Goal: Information Seeking & Learning: Learn about a topic

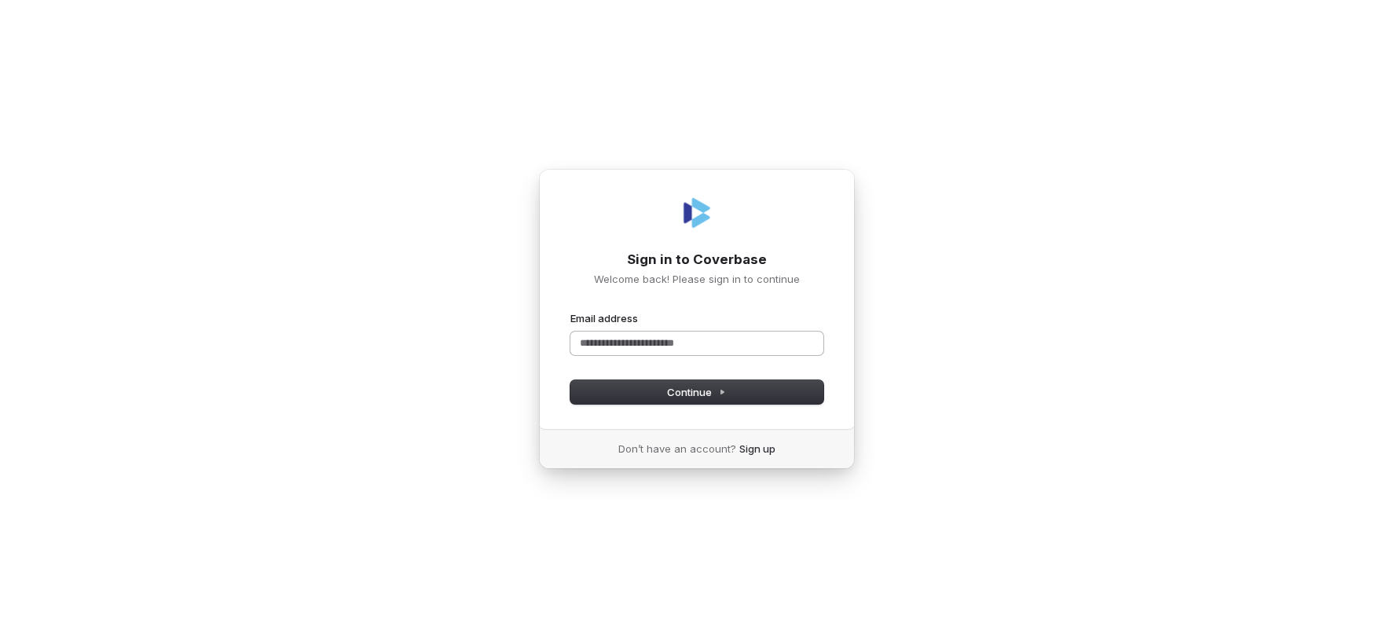
click at [798, 343] on input "Email address" at bounding box center [696, 343] width 253 height 24
click at [686, 393] on span "Continue" at bounding box center [696, 392] width 59 height 14
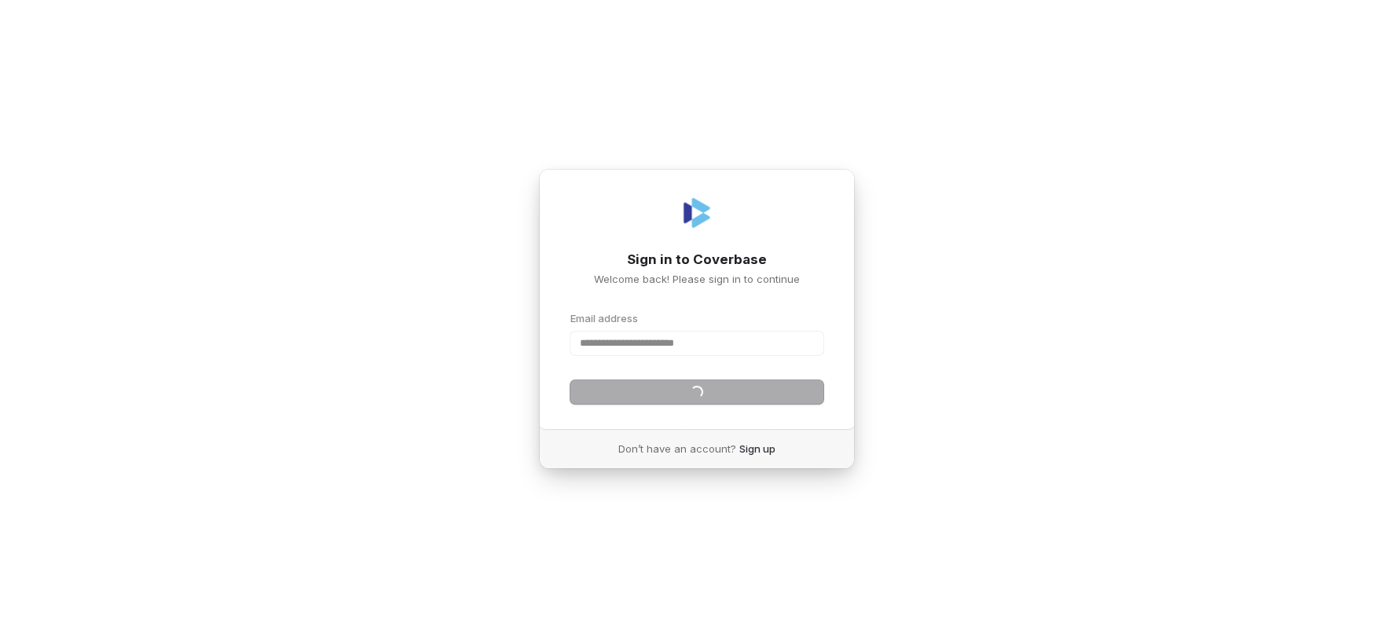
type input "**********"
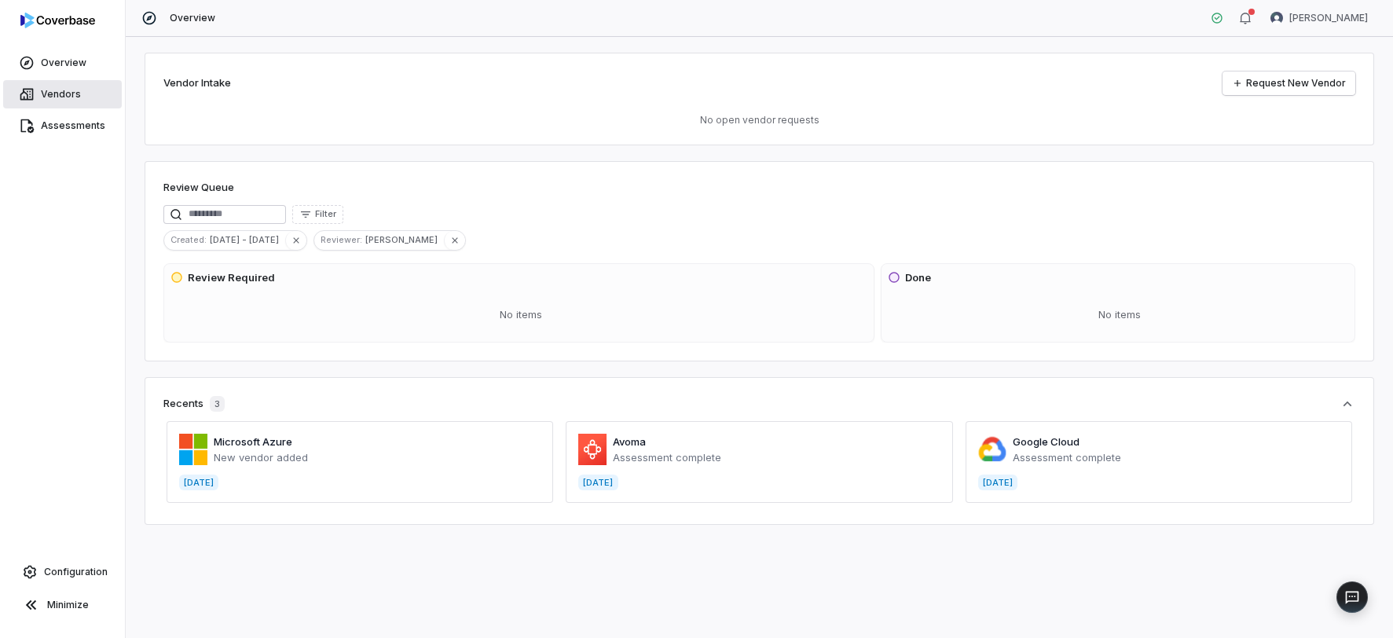
click at [49, 92] on span "Vendors" at bounding box center [61, 94] width 40 height 13
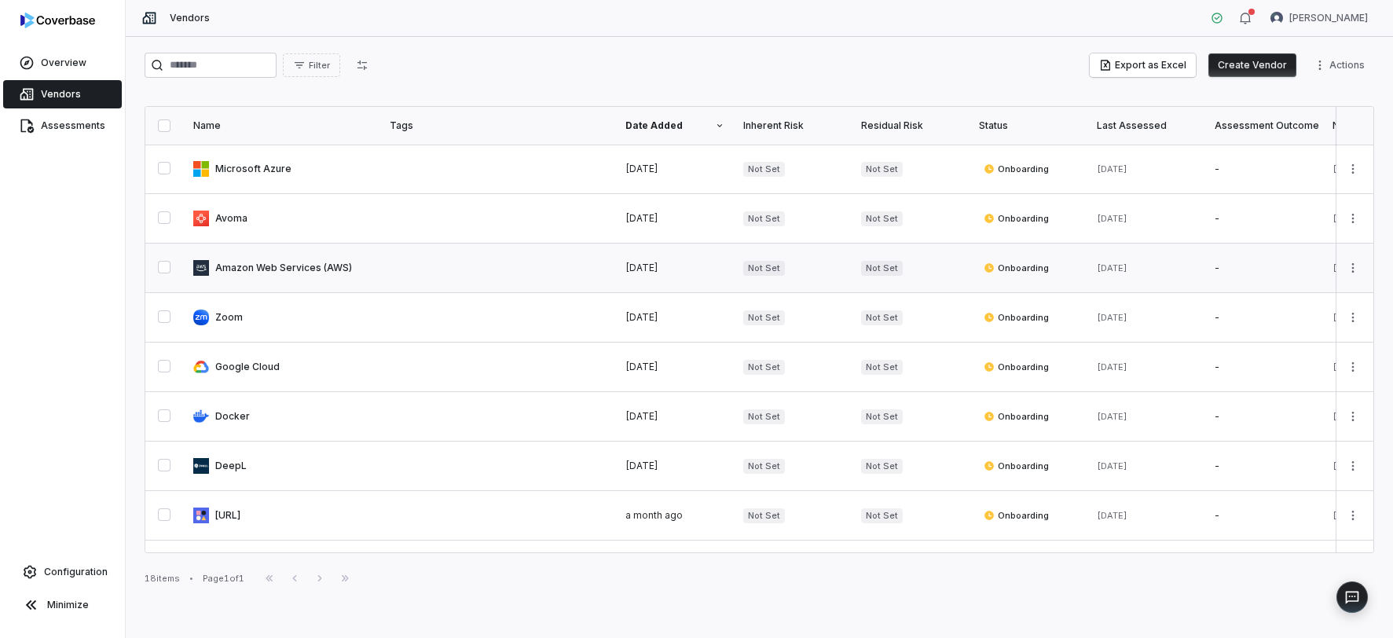
click at [319, 273] on link at bounding box center [282, 268] width 196 height 49
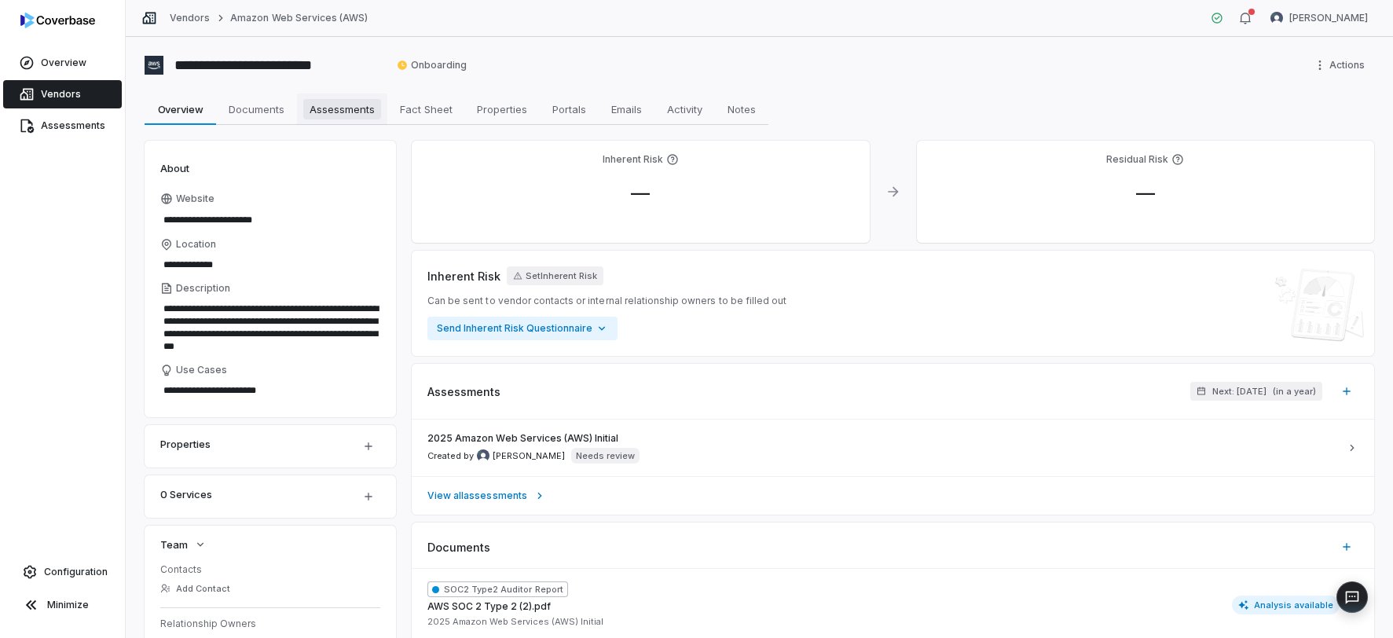
click at [340, 99] on span "Assessments" at bounding box center [342, 109] width 78 height 20
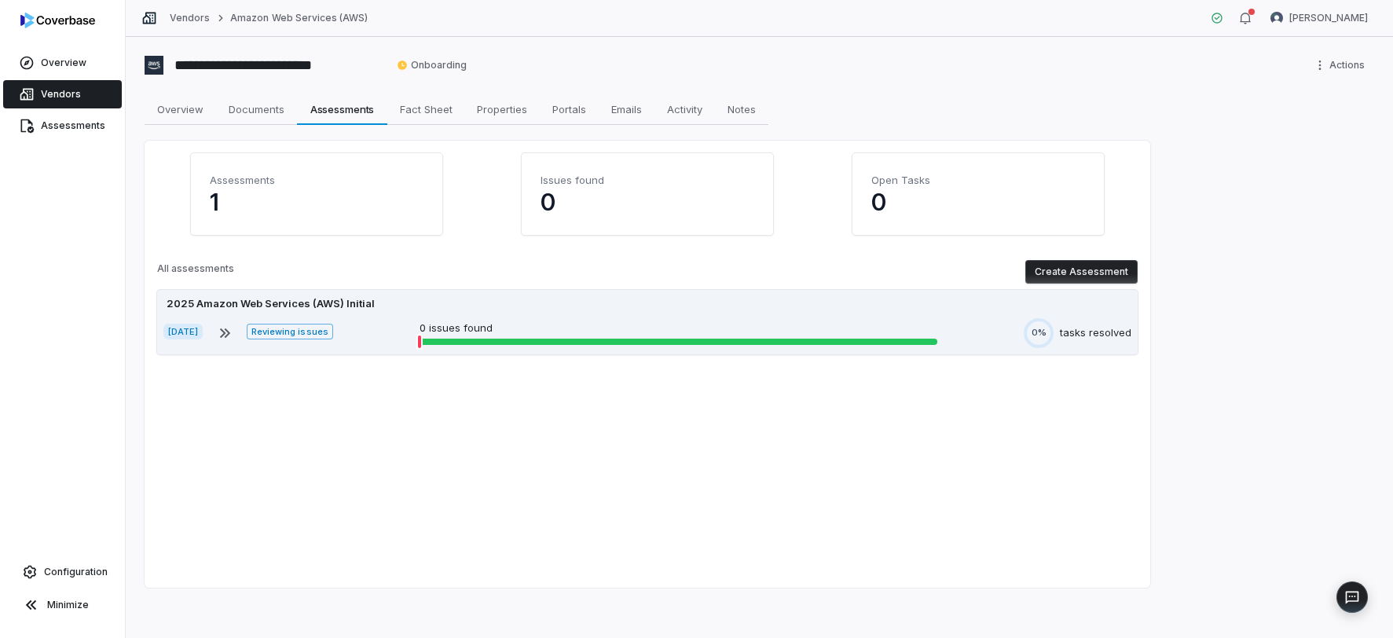
click at [382, 342] on div "[DATE] Reviewing issues 0 issues found 0% tasks resolved" at bounding box center [647, 333] width 968 height 30
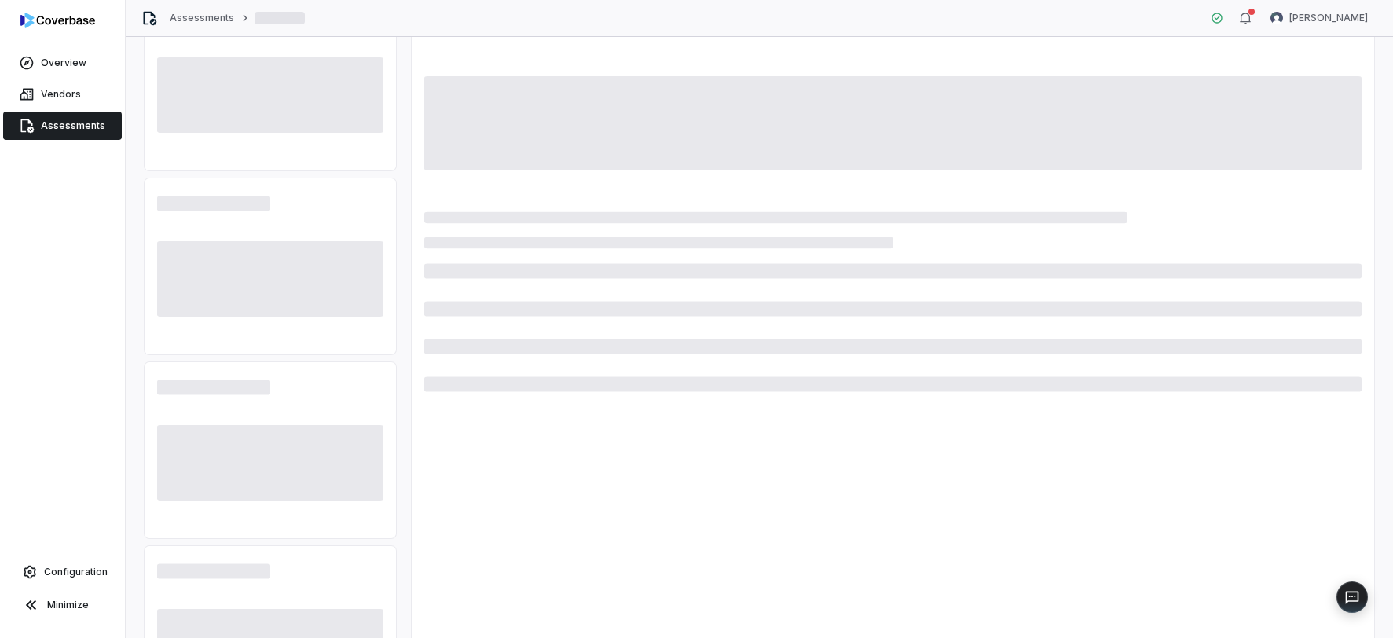
scroll to position [185, 0]
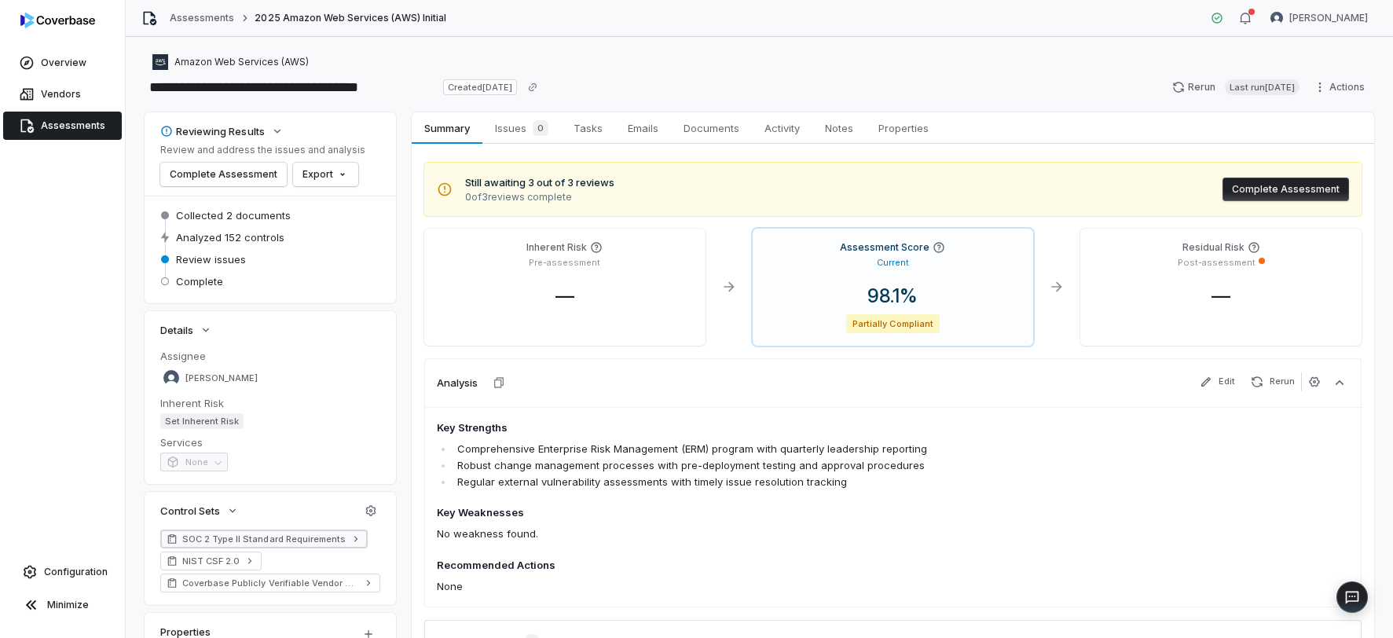
click at [315, 540] on span "SOC 2 Type II Standard Requirements" at bounding box center [263, 539] width 163 height 13
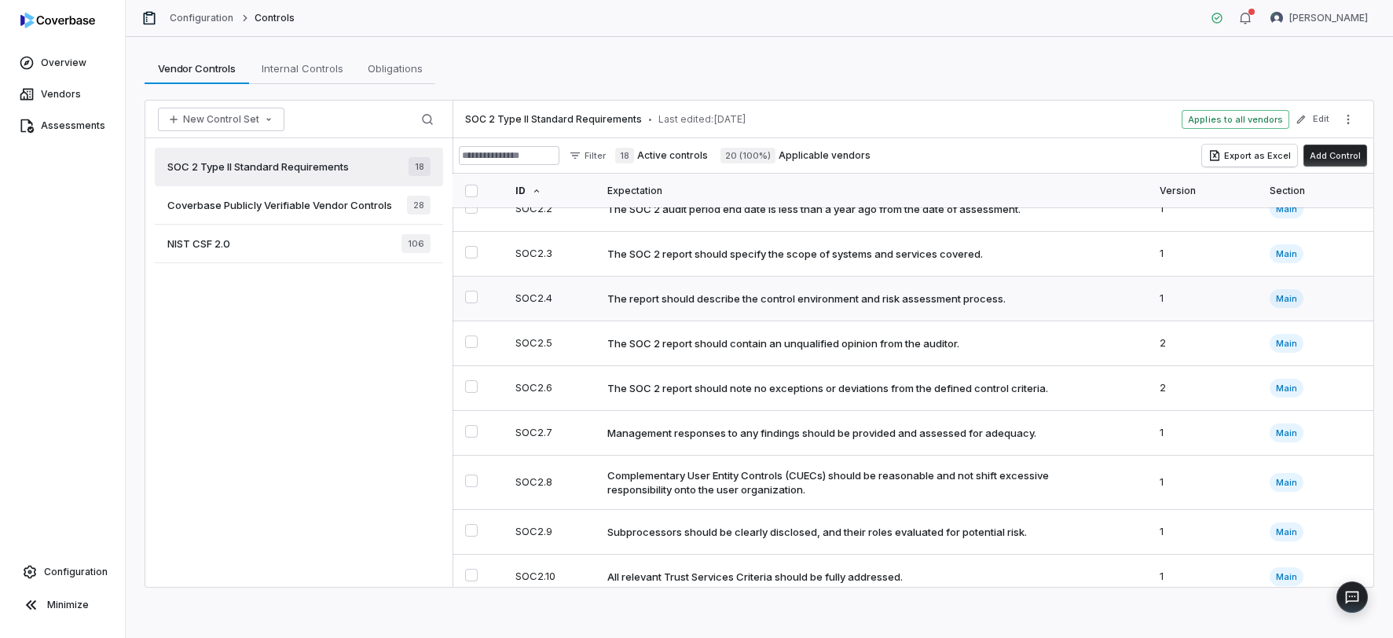
scroll to position [109, 0]
click at [952, 337] on div "The SOC 2 report should contain an unqualified opinion from the auditor." at bounding box center [783, 342] width 352 height 14
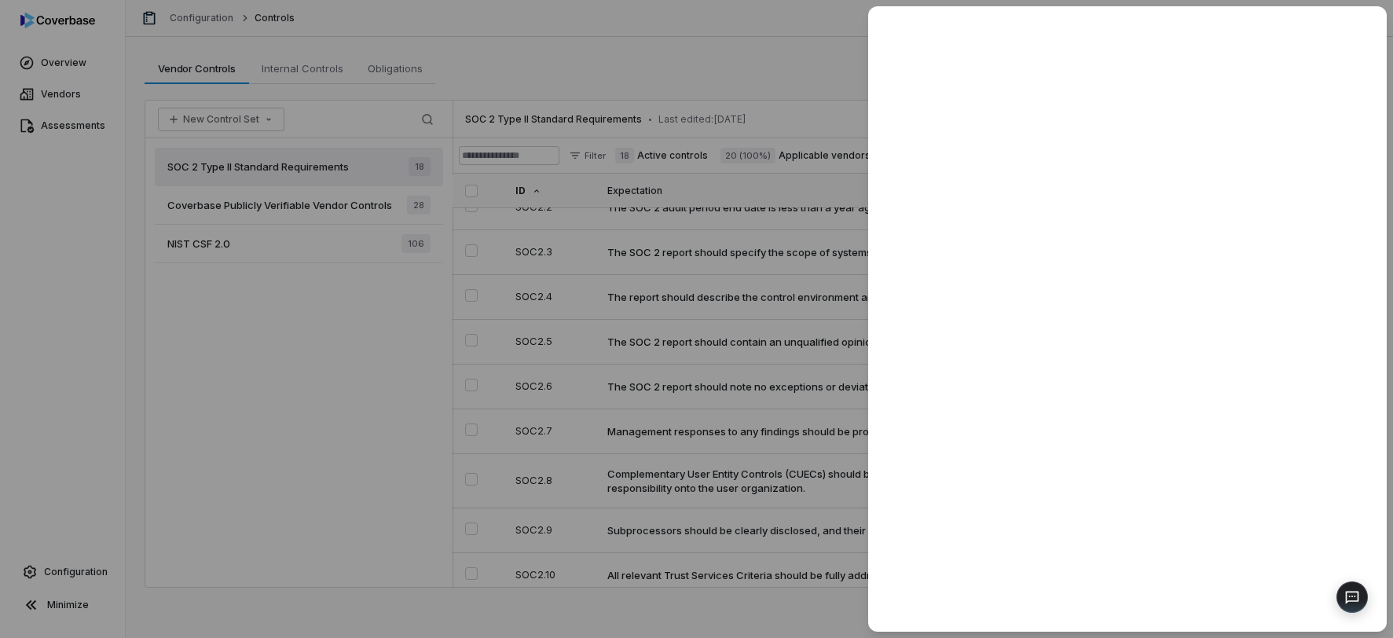
click at [795, 78] on div at bounding box center [696, 319] width 1393 height 638
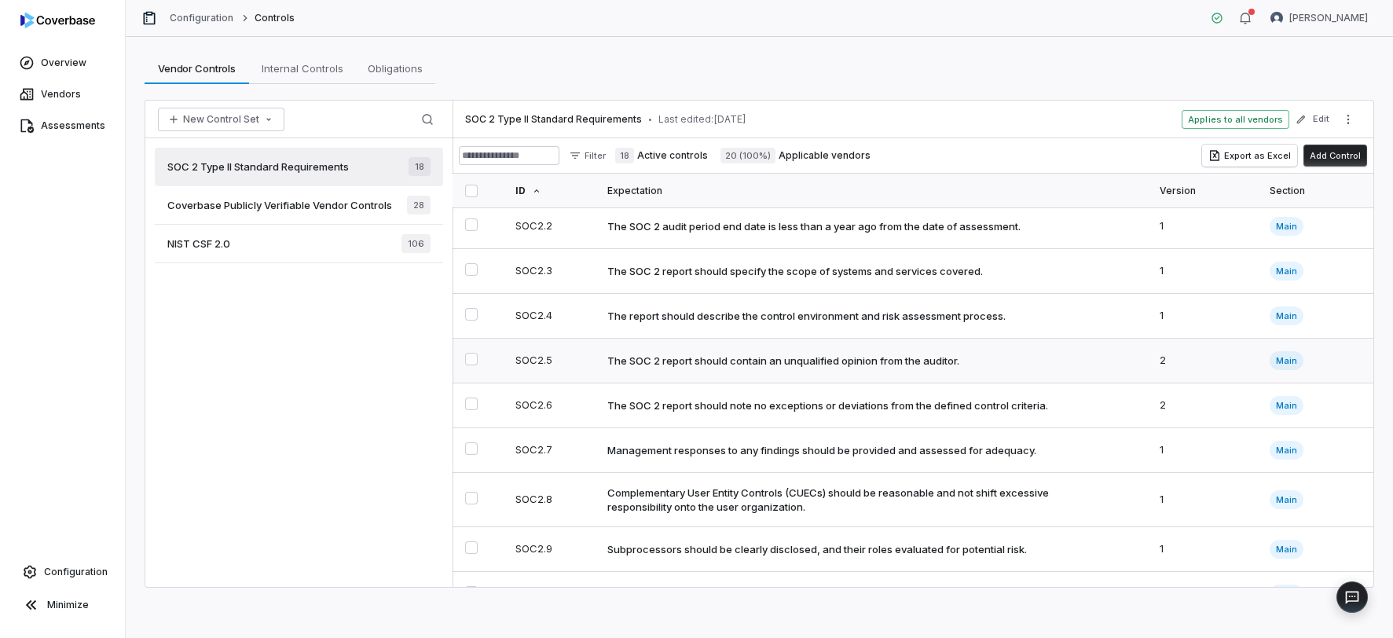
scroll to position [108, 0]
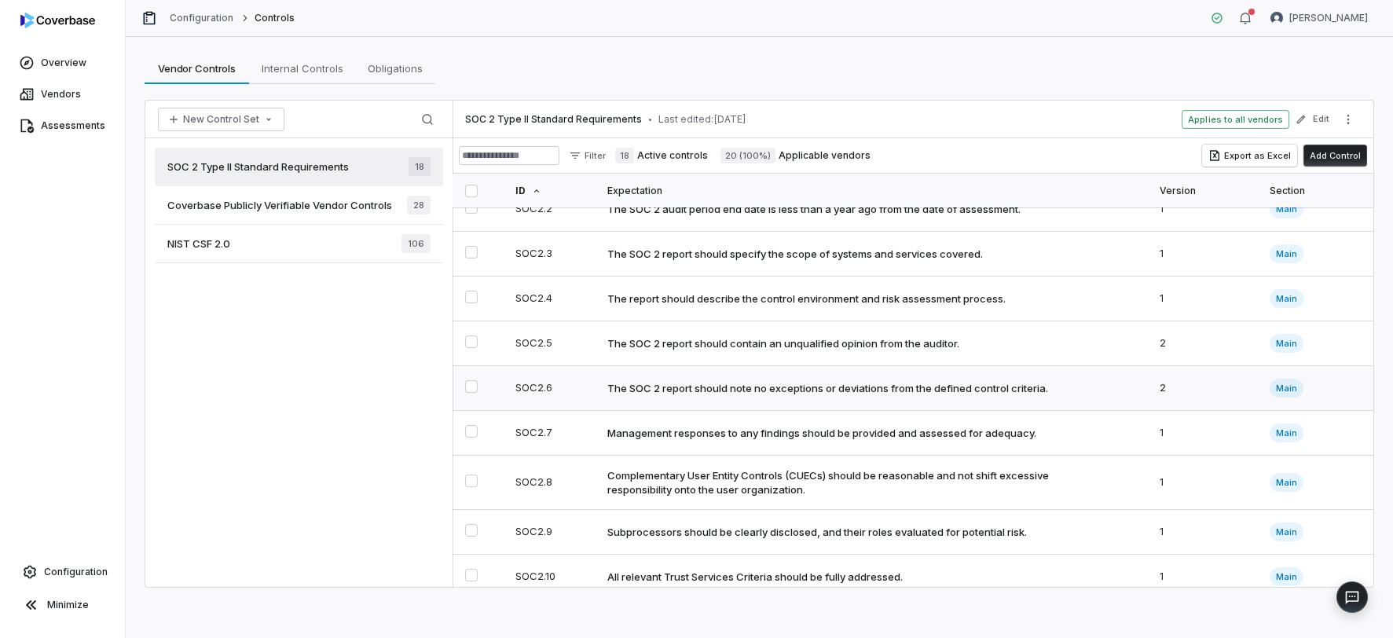
click at [800, 391] on div "The SOC 2 report should note no exceptions or deviations from the defined contr…" at bounding box center [827, 388] width 441 height 14
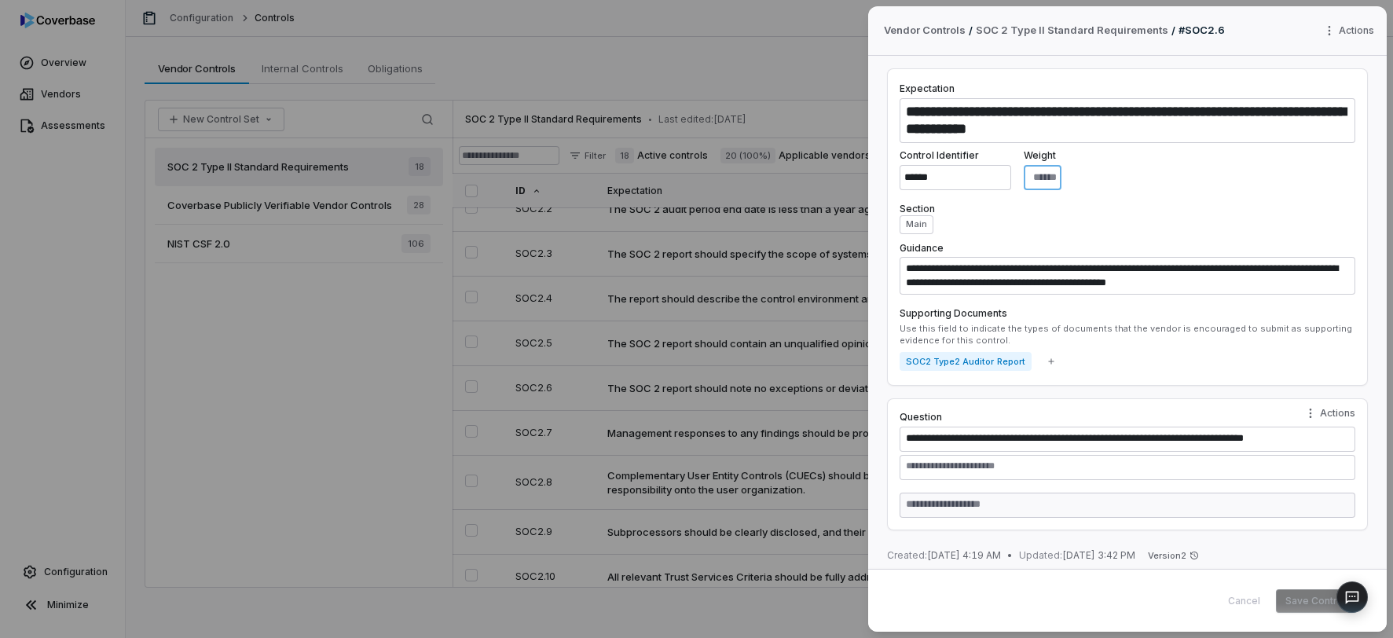
click at [1061, 181] on input "**" at bounding box center [1043, 177] width 38 height 25
type textarea "*"
click at [849, 50] on div "**********" at bounding box center [696, 319] width 1393 height 638
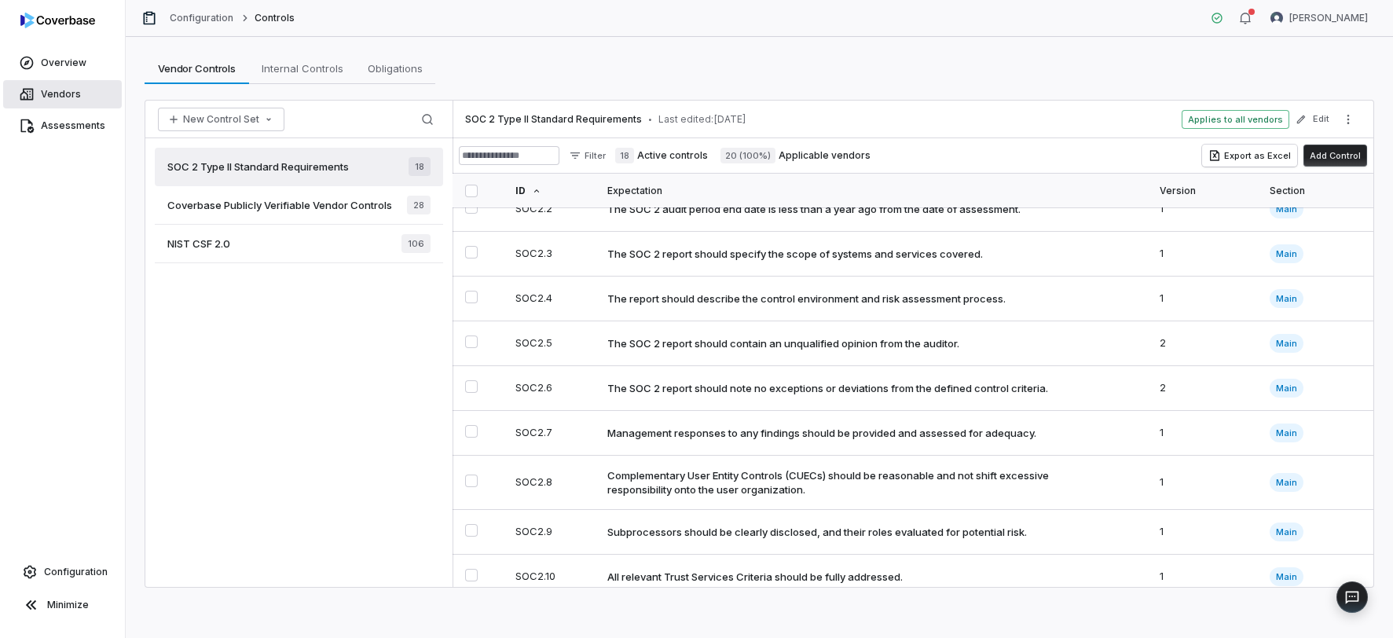
click at [90, 91] on link "Vendors" at bounding box center [62, 94] width 119 height 28
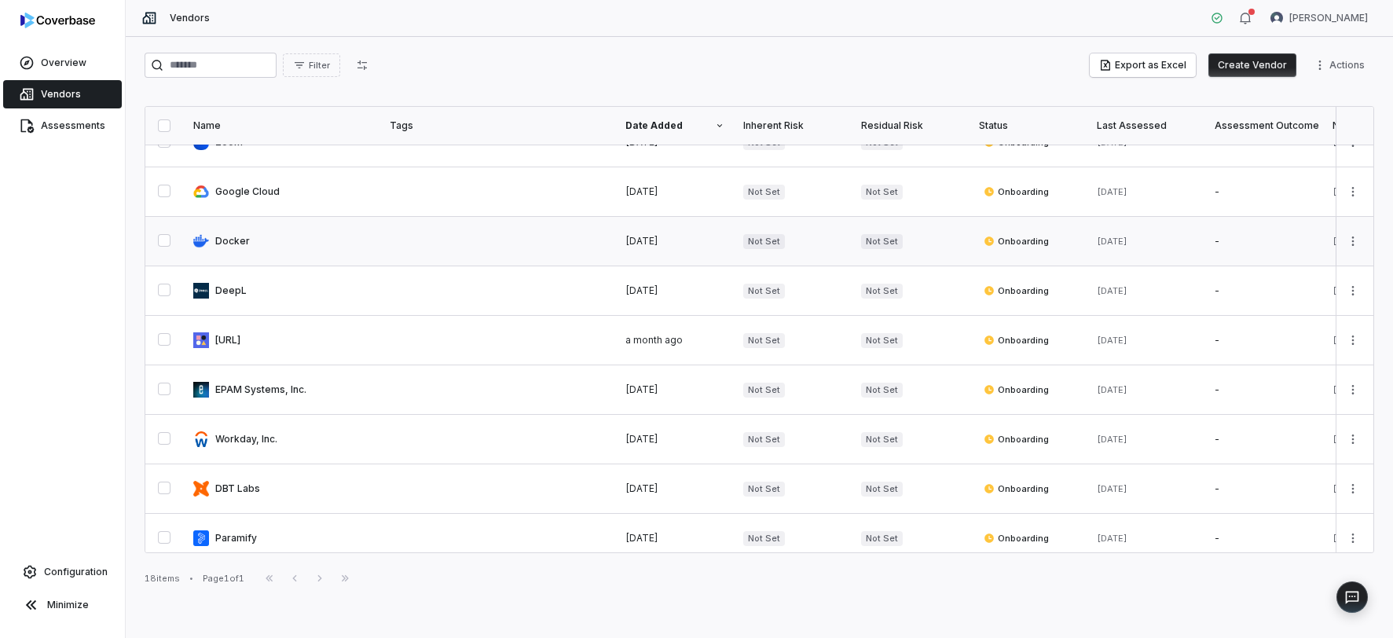
scroll to position [181, 0]
